Goal: Task Accomplishment & Management: Manage account settings

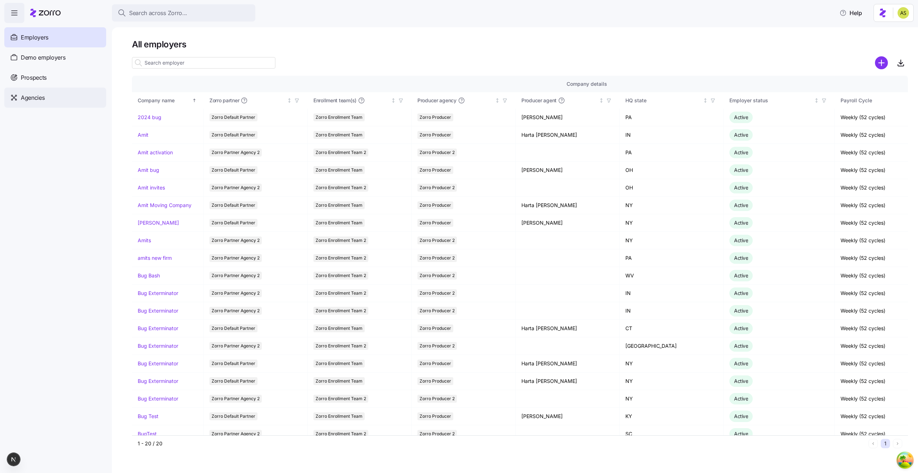
click at [66, 101] on div "Agencies" at bounding box center [55, 98] width 102 height 20
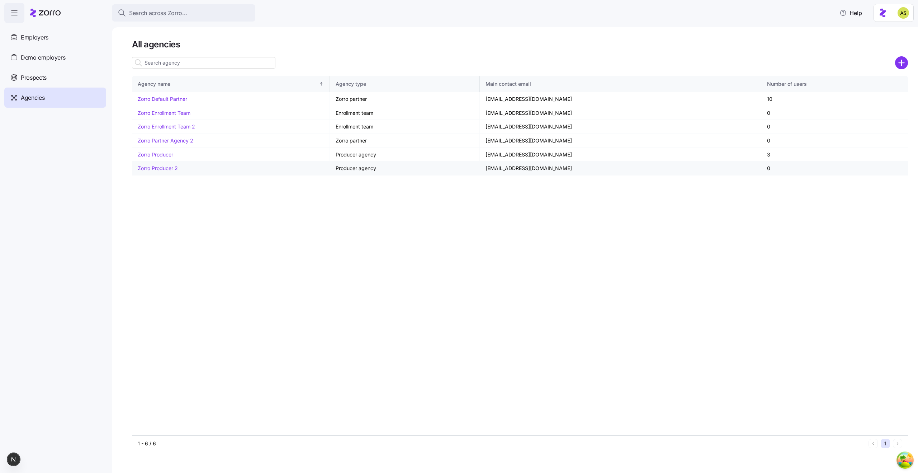
click at [143, 167] on link "Zorro Producer 2" at bounding box center [158, 168] width 40 height 6
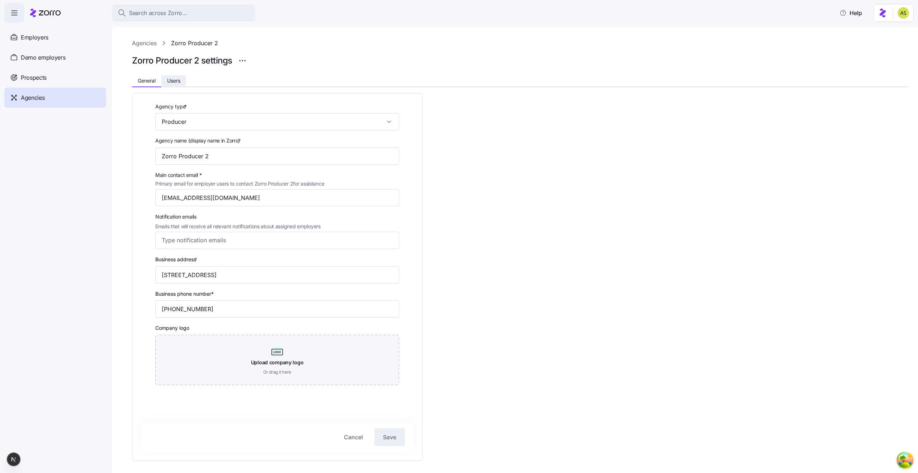
click at [180, 78] on span "Users" at bounding box center [173, 80] width 13 height 5
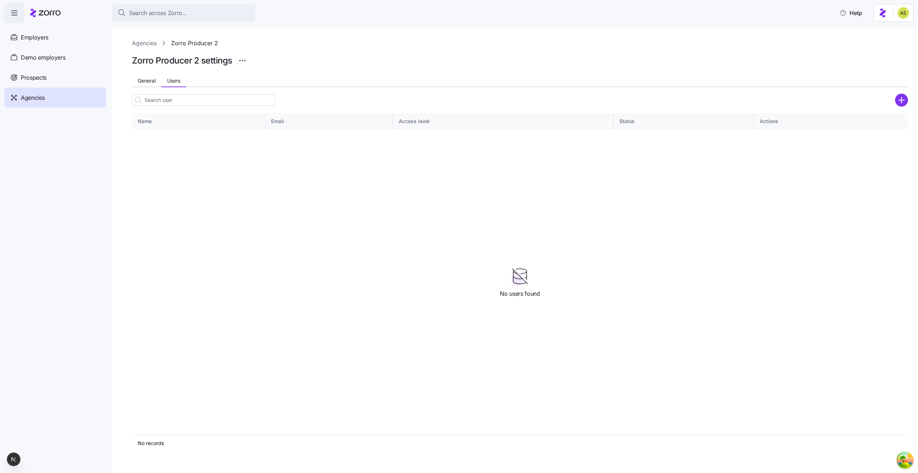
click at [902, 99] on icon "add icon" at bounding box center [902, 99] width 0 height 5
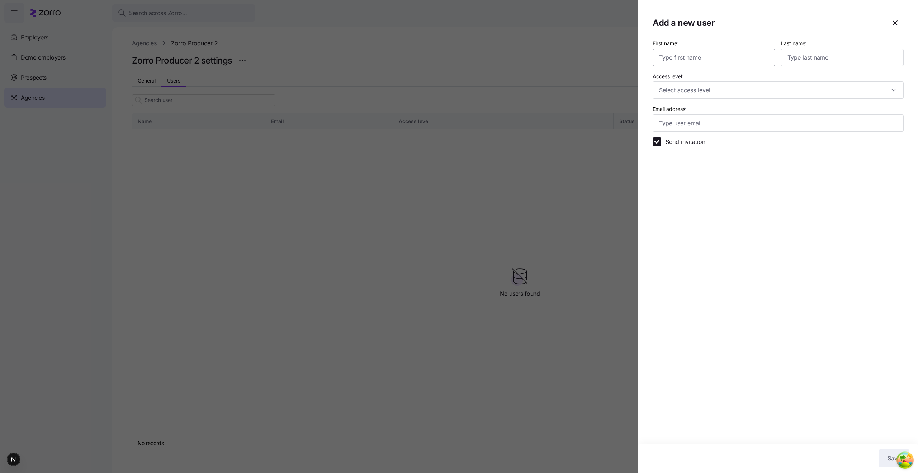
click at [743, 61] on input "First name *" at bounding box center [714, 57] width 123 height 17
type input "ש"
type input "Amit"
type input "Producer 2"
click at [702, 91] on input "Access level *" at bounding box center [778, 89] width 251 height 17
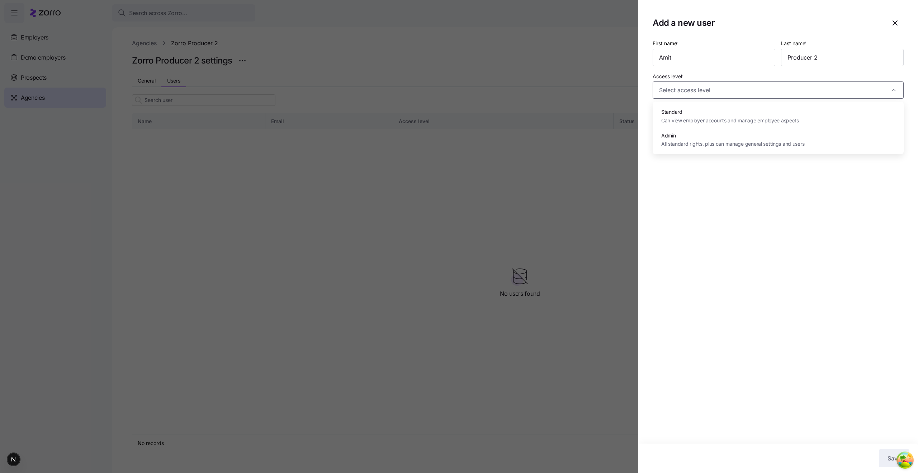
click at [690, 106] on div "Standard Can view employer accounts and manage employee aspects" at bounding box center [778, 115] width 245 height 23
type input "Standard"
click at [687, 117] on input "Email address *" at bounding box center [778, 122] width 251 height 17
type input "[EMAIL_ADDRESS][DOMAIN_NAME]"
click at [672, 142] on label "Send invitation" at bounding box center [683, 141] width 44 height 9
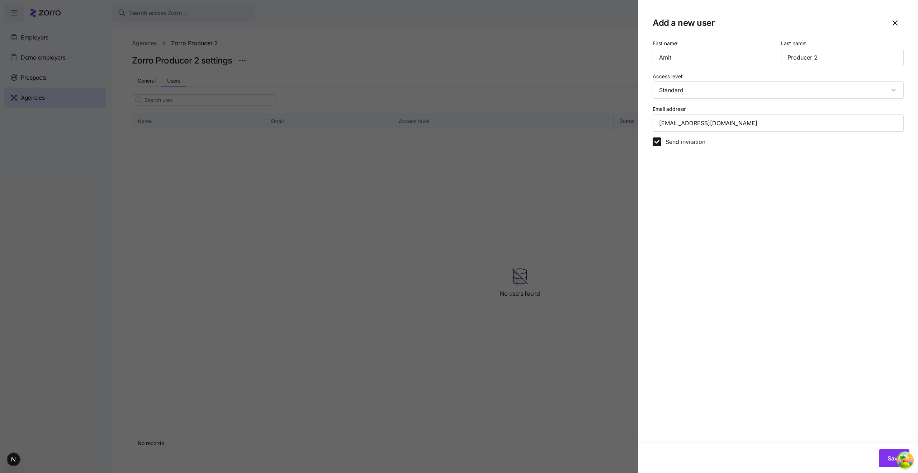
click at [661, 142] on input "Send invitation" at bounding box center [657, 141] width 9 height 9
checkbox input "false"
click at [688, 131] on input "[EMAIL_ADDRESS][DOMAIN_NAME]" at bounding box center [778, 122] width 251 height 17
click at [890, 460] on span "Save" at bounding box center [894, 458] width 13 height 9
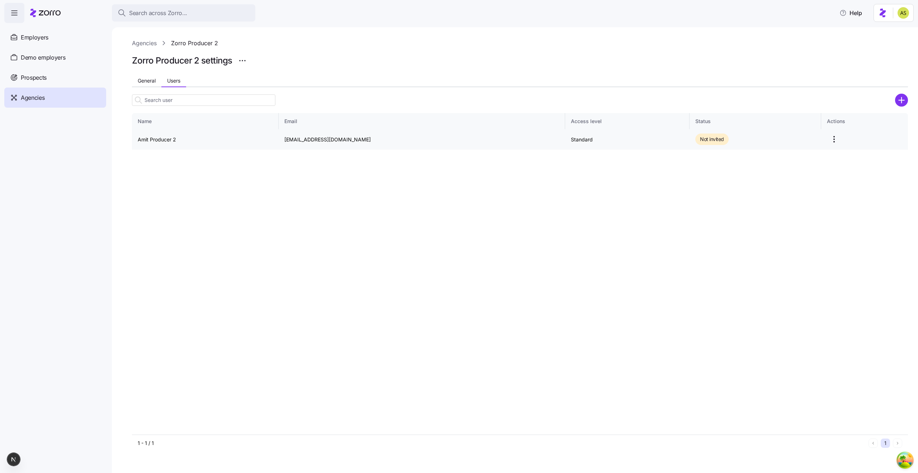
click at [840, 141] on html "Search across Zorro... Help Employers Demo employers Prospects Demo prospects A…" at bounding box center [459, 234] width 918 height 468
click at [813, 165] on div "Edit" at bounding box center [807, 168] width 66 height 11
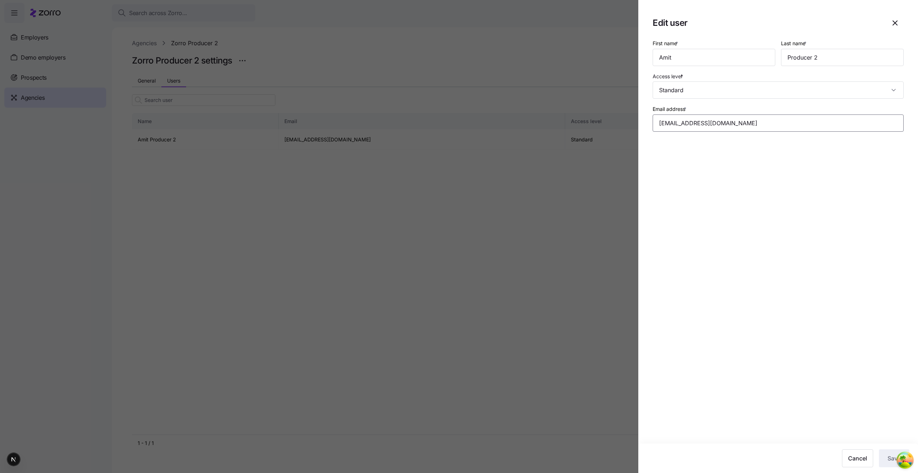
click at [728, 124] on input "[EMAIL_ADDRESS][DOMAIN_NAME]" at bounding box center [778, 122] width 251 height 17
type input "[PERSON_NAME][EMAIL_ADDRESS][DOMAIN_NAME]"
click at [883, 461] on button "Save" at bounding box center [894, 458] width 30 height 18
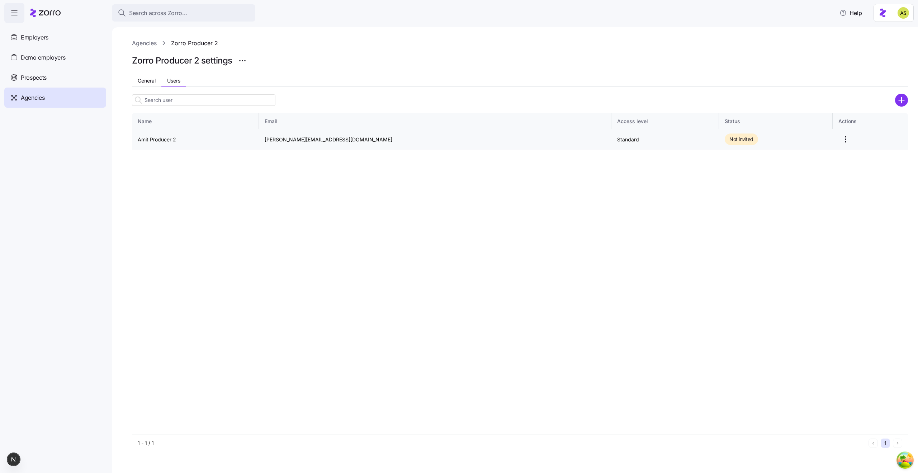
click at [832, 135] on html "Search across Zorro... Help Employers Demo employers Prospects Demo prospects A…" at bounding box center [459, 234] width 918 height 468
click at [810, 166] on div "Edit" at bounding box center [806, 168] width 66 height 11
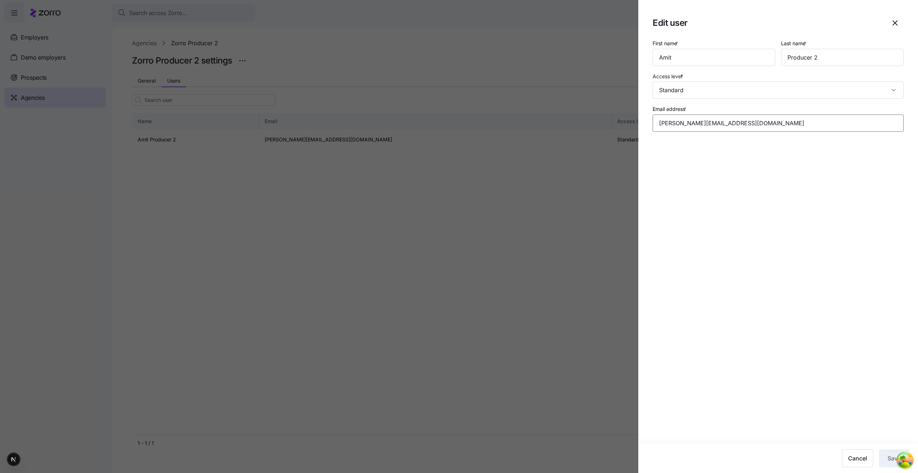
click at [723, 123] on input "[PERSON_NAME][EMAIL_ADDRESS][DOMAIN_NAME]" at bounding box center [778, 122] width 251 height 17
type input "[EMAIL_ADDRESS][DOMAIN_NAME]"
click at [789, 206] on section "Edit user First name * [PERSON_NAME] Last name * Producer 2 Access level * Stan…" at bounding box center [779, 236] width 280 height 473
click at [888, 457] on span "Save" at bounding box center [894, 458] width 13 height 9
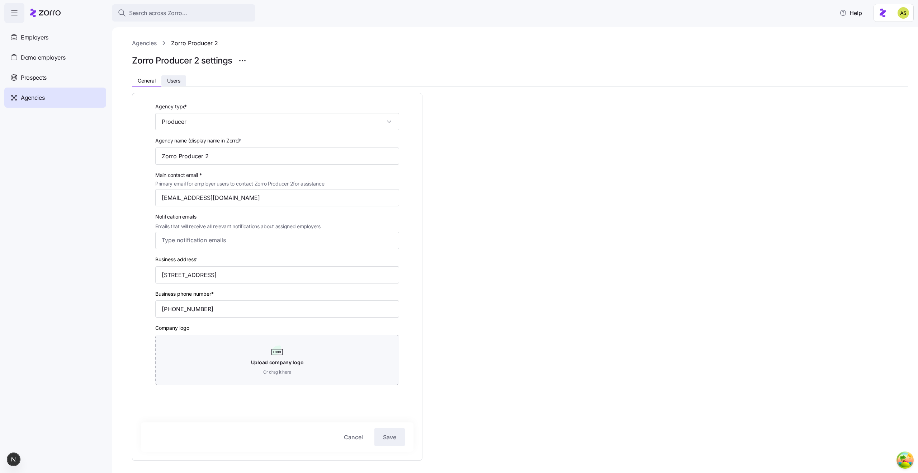
click at [174, 76] on button "Users" at bounding box center [173, 80] width 25 height 11
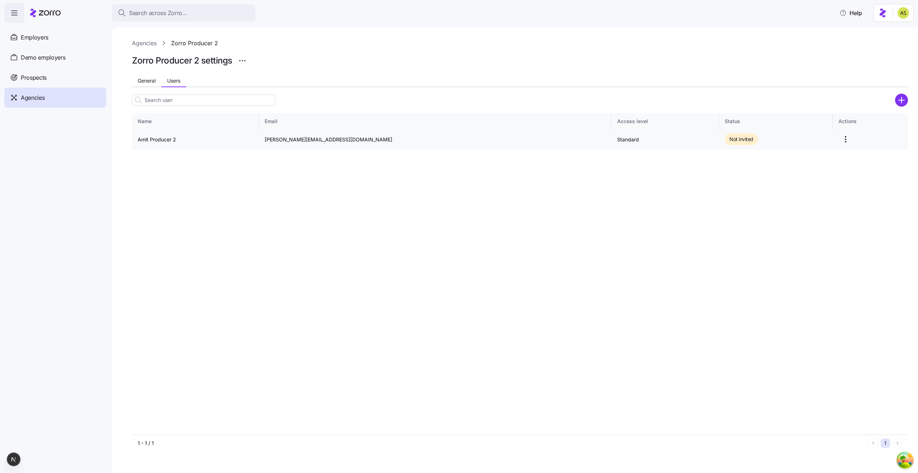
click at [837, 143] on html "Search across Zorro... Help Employers Demo employers Prospects Demo prospects A…" at bounding box center [459, 234] width 918 height 468
click at [818, 169] on div "Edit" at bounding box center [806, 168] width 66 height 11
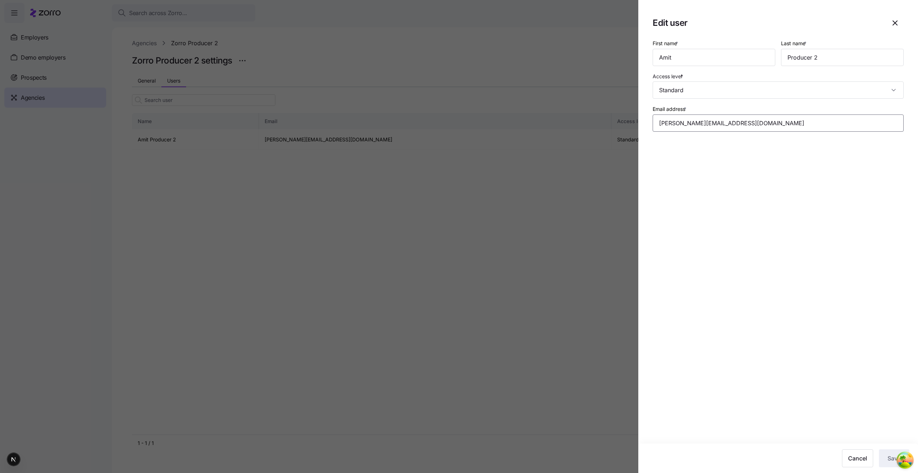
click at [723, 125] on input "[PERSON_NAME][EMAIL_ADDRESS][DOMAIN_NAME]" at bounding box center [778, 122] width 251 height 17
type input "[EMAIL_ADDRESS][DOMAIN_NAME]"
click at [801, 273] on section "Edit user First name * [PERSON_NAME] Last name * Producer 2 Access level * Stan…" at bounding box center [779, 236] width 280 height 473
click at [890, 456] on span "Save" at bounding box center [894, 458] width 13 height 9
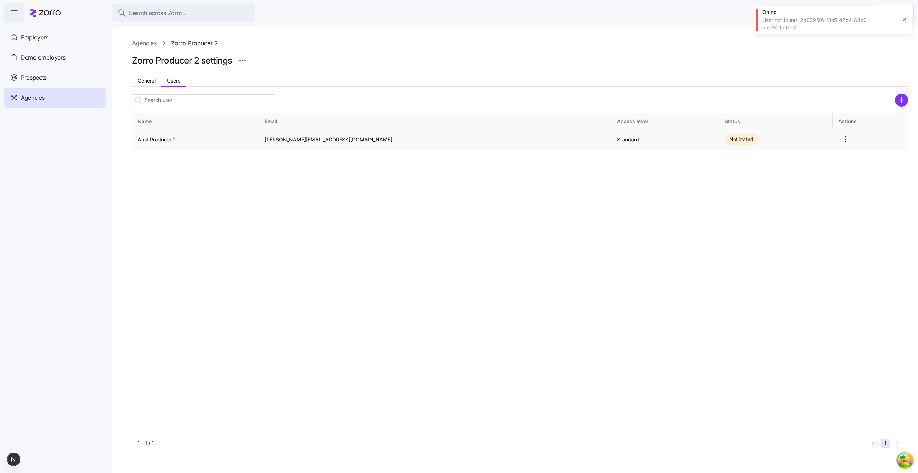
click at [836, 138] on html "Search across Zorro... Help Employers Demo employers Prospects Demo prospects A…" at bounding box center [459, 234] width 918 height 468
click at [812, 171] on div "Edit" at bounding box center [806, 168] width 66 height 11
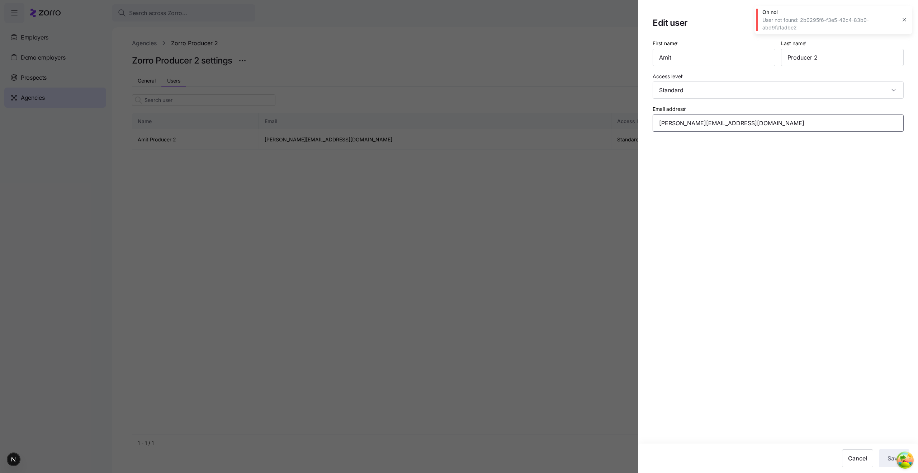
click at [724, 127] on input "[PERSON_NAME][EMAIL_ADDRESS][DOMAIN_NAME]" at bounding box center [778, 122] width 251 height 17
type input "[EMAIL_ADDRESS][DOMAIN_NAME]"
click at [767, 187] on section "Edit user First name * [PERSON_NAME] Last name * Producer 2 Access level * Stan…" at bounding box center [779, 236] width 280 height 473
click at [884, 460] on button "Save" at bounding box center [894, 458] width 30 height 18
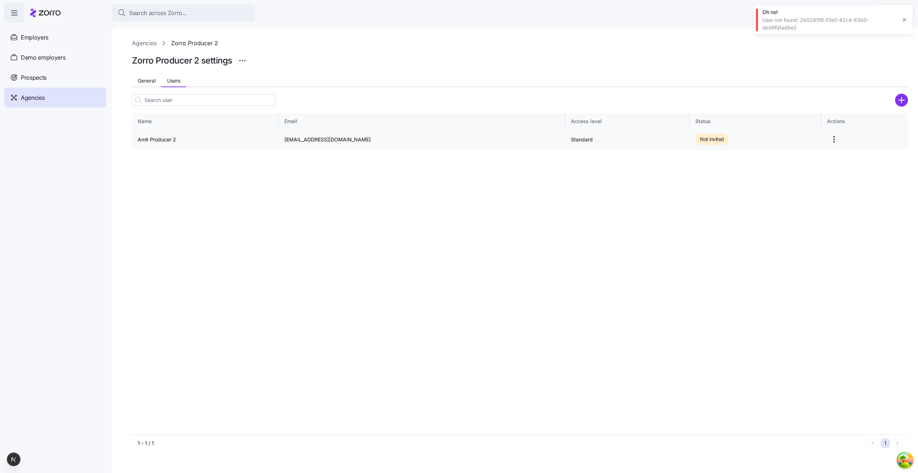
click at [832, 143] on html "Search across Zorro... Help Employers Demo employers Prospects Demo prospects A…" at bounding box center [459, 234] width 918 height 468
click at [807, 166] on div "Edit" at bounding box center [807, 168] width 66 height 11
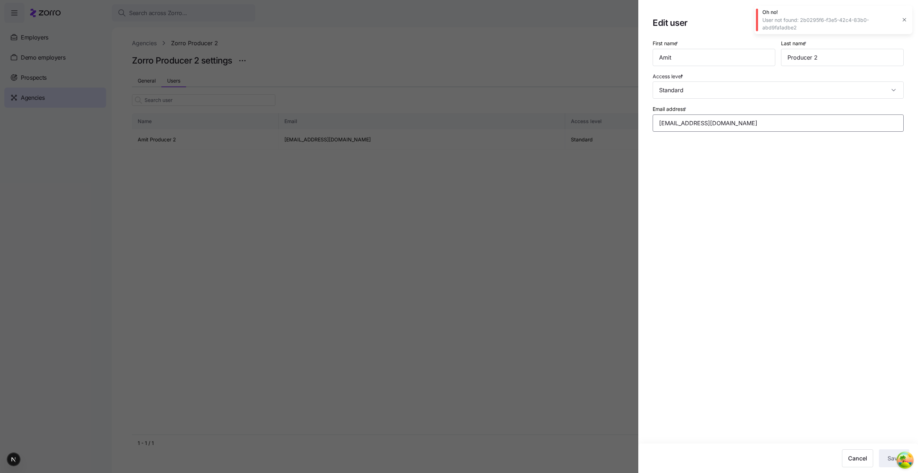
click at [727, 123] on input "[EMAIL_ADDRESS][DOMAIN_NAME]" at bounding box center [778, 122] width 251 height 17
type input "[PERSON_NAME][EMAIL_ADDRESS][DOMAIN_NAME]"
click at [863, 57] on input "Producer 2" at bounding box center [842, 57] width 123 height 17
type input "Producer two"
click at [850, 222] on section "Edit user First name * Amit Last name * Producer two Access level * Standard Em…" at bounding box center [779, 236] width 280 height 473
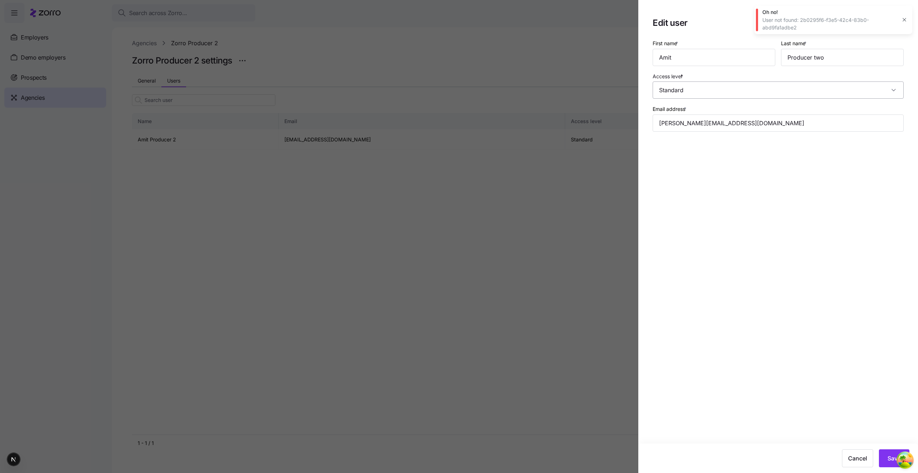
click at [786, 81] on input "Standard" at bounding box center [778, 89] width 251 height 17
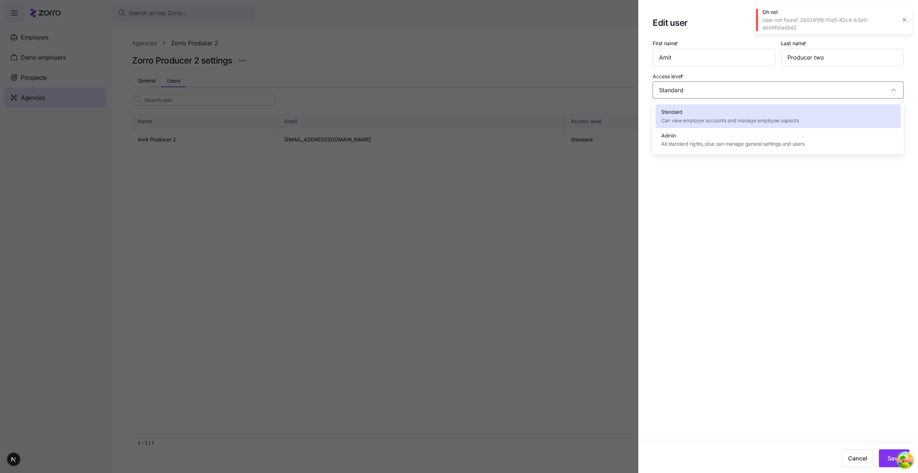
click at [711, 154] on div "Standard Can view employer accounts and manage employee aspects Admin All stand…" at bounding box center [778, 128] width 251 height 53
click at [713, 146] on span "All standard rights, plus can manage general settings and users" at bounding box center [732, 144] width 143 height 8
type input "Admin"
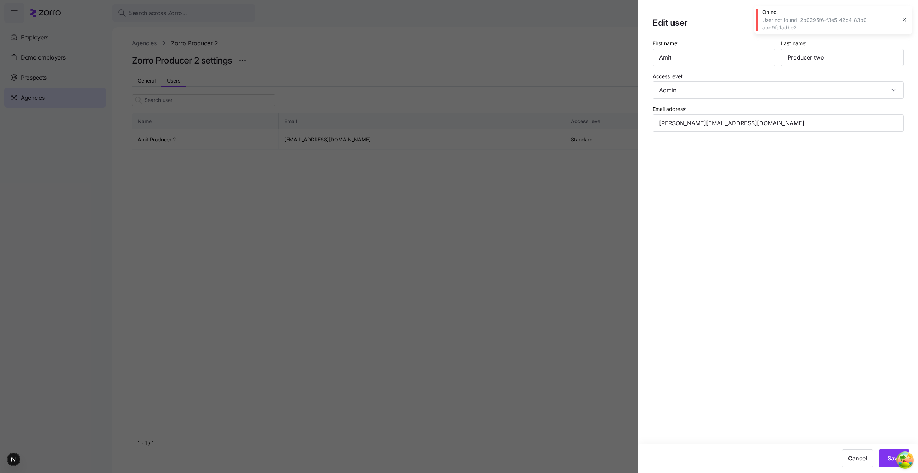
click at [727, 222] on section "Edit user First name * Amit Last name * Producer two Access level * Admin Email…" at bounding box center [779, 236] width 280 height 473
click at [892, 454] on span "Save" at bounding box center [894, 458] width 13 height 9
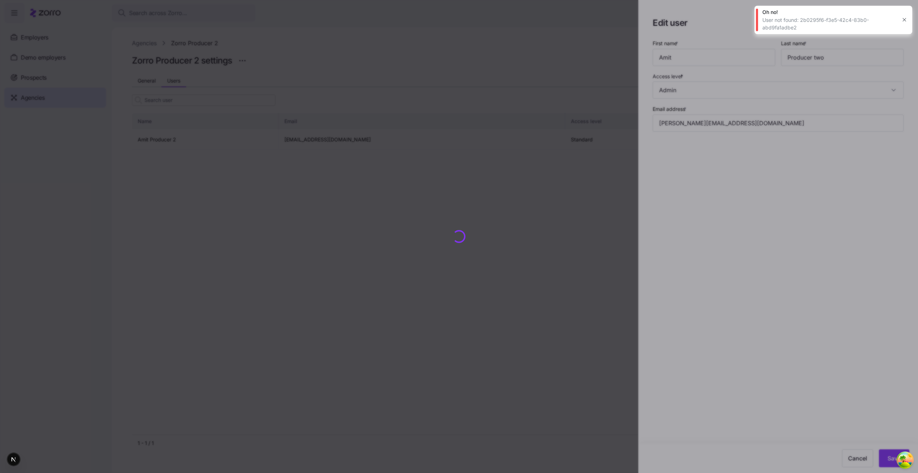
click at [905, 18] on icon "button" at bounding box center [905, 20] width 6 height 6
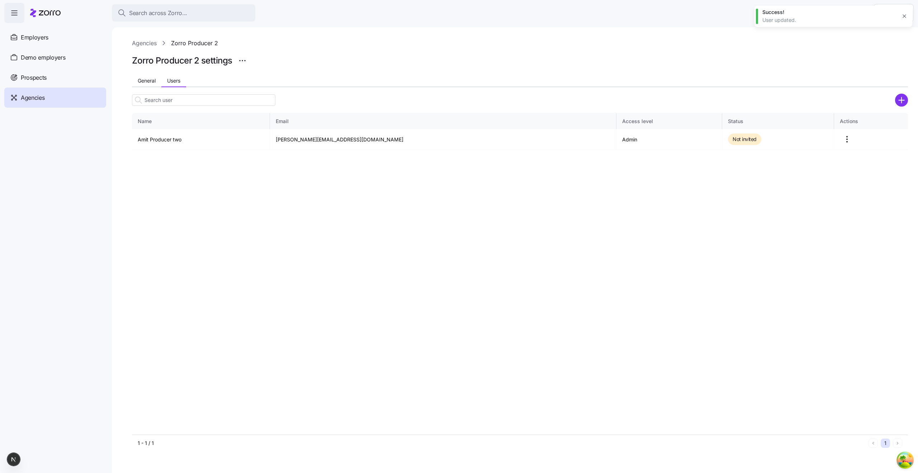
click at [470, 80] on div "General Users" at bounding box center [520, 81] width 776 height 11
